Goal: Find specific page/section: Find specific page/section

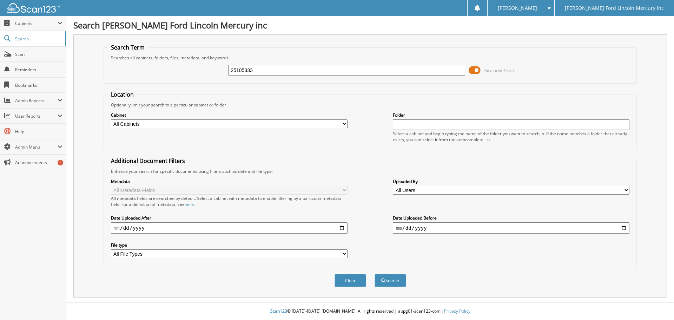
type input "25105333"
click at [375, 274] on button "Search" at bounding box center [391, 280] width 32 height 13
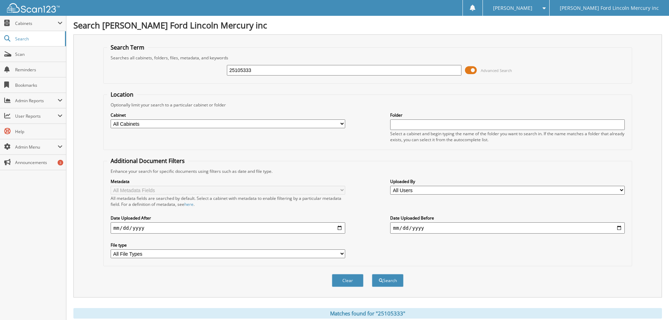
scroll to position [112, 0]
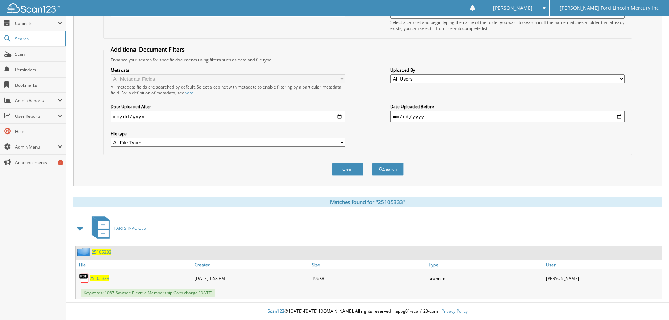
click at [102, 278] on span "25105333" at bounding box center [100, 278] width 20 height 6
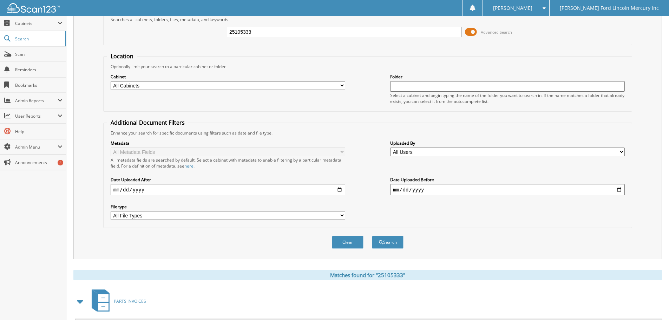
scroll to position [0, 0]
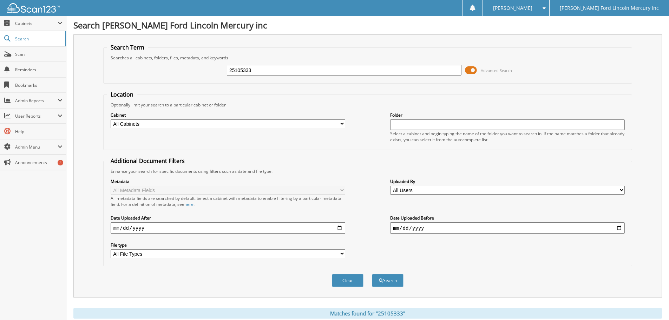
drag, startPoint x: 216, startPoint y: 63, endPoint x: 137, endPoint y: 57, distance: 79.0
click at [155, 57] on fieldset "Search Term Searches all cabinets, folders, files, metadata, and keywords 25105…" at bounding box center [367, 64] width 529 height 40
type input "25107279"
click at [372, 274] on button "Search" at bounding box center [388, 280] width 32 height 13
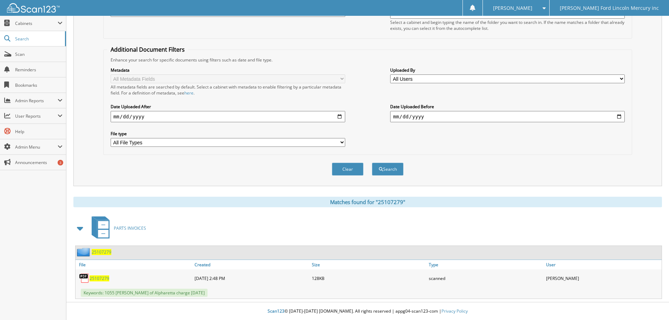
click at [102, 276] on span "25107279" at bounding box center [100, 278] width 20 height 6
click at [33, 53] on span "Scan" at bounding box center [38, 54] width 47 height 6
